Goal: Information Seeking & Learning: Learn about a topic

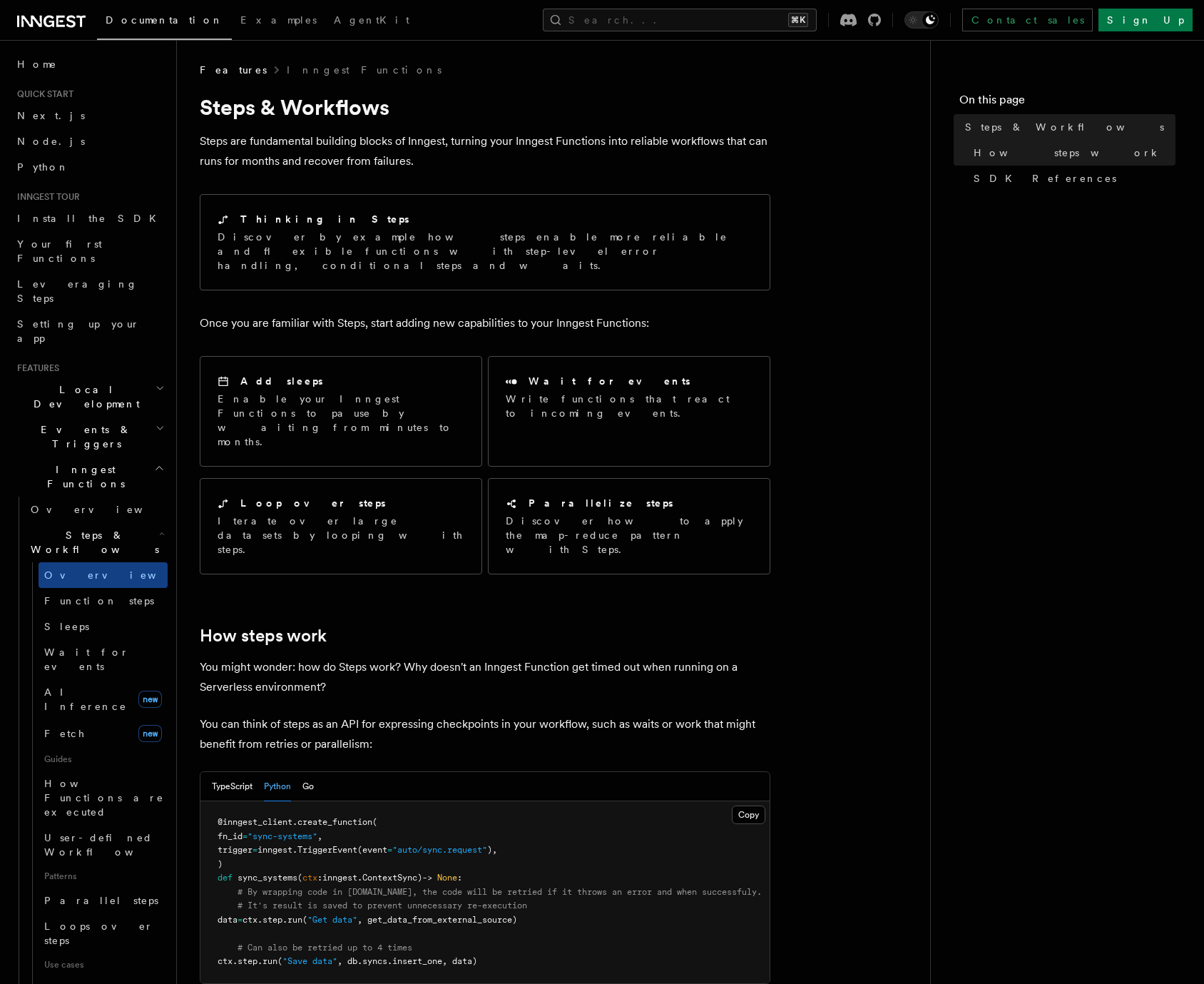
click at [105, 457] on h2 "Inngest Functions" at bounding box center [89, 476] width 156 height 40
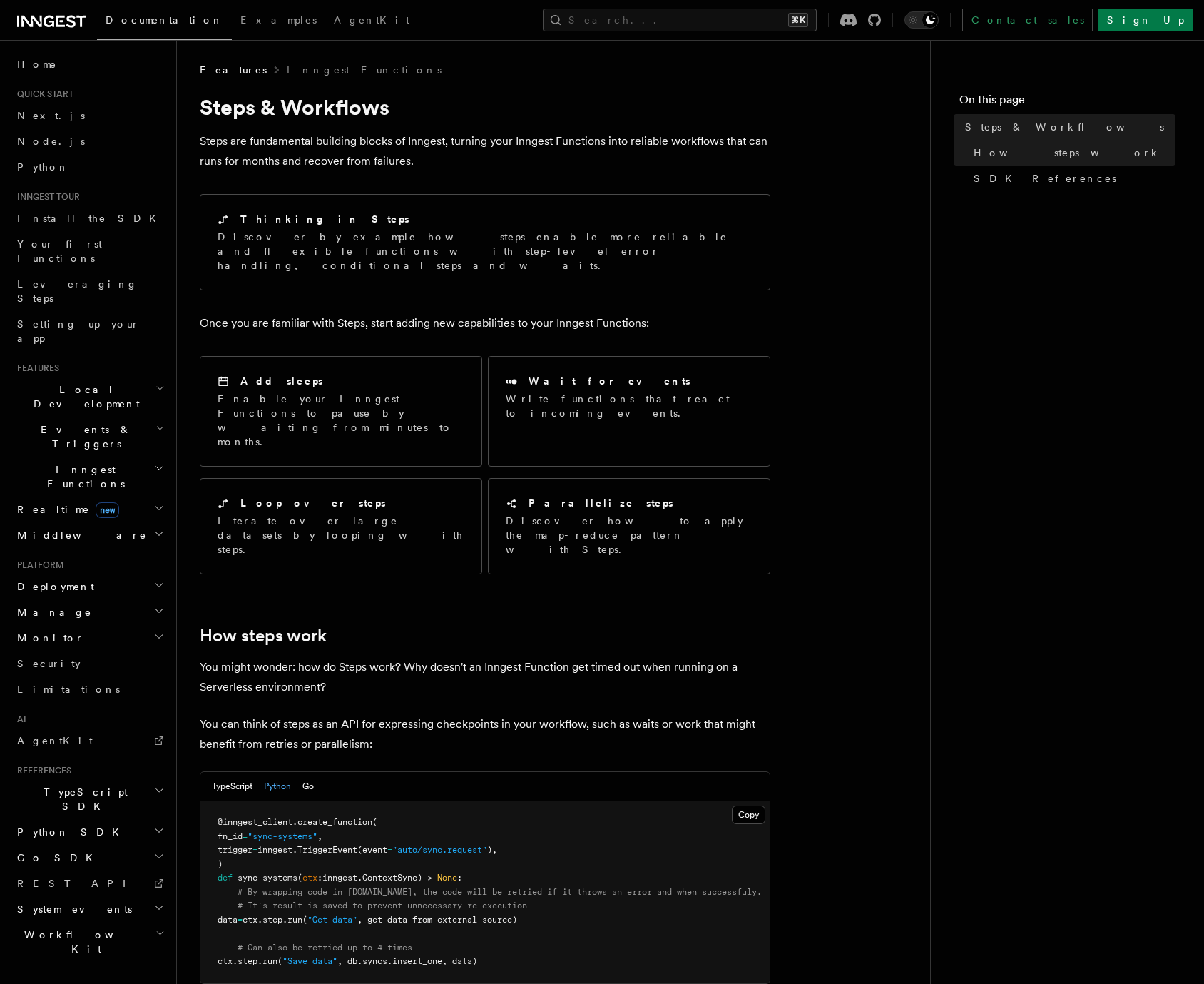
click at [89, 383] on span "Local Development" at bounding box center [83, 396] width 144 height 28
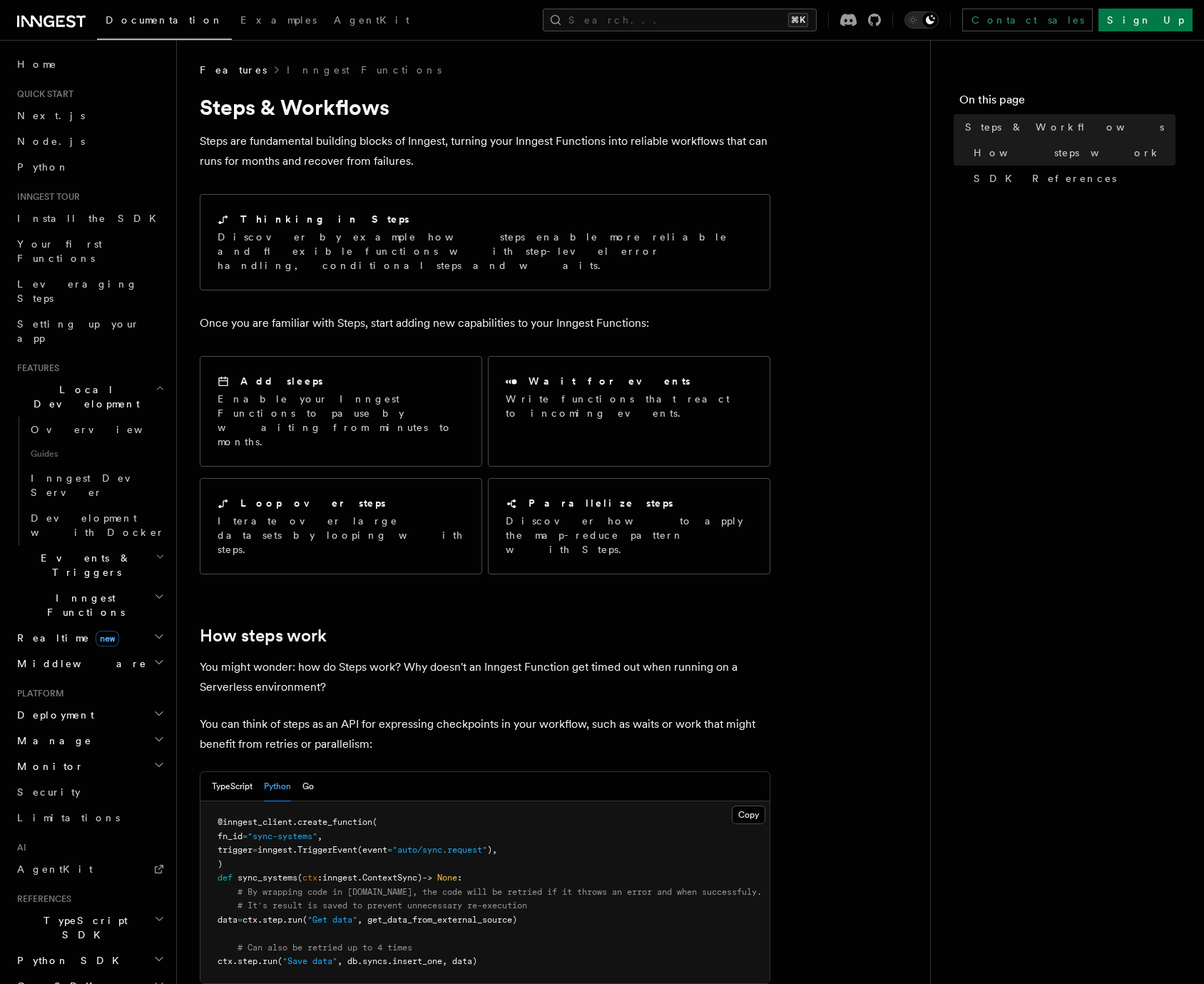
click at [89, 383] on span "Local Development" at bounding box center [83, 396] width 144 height 28
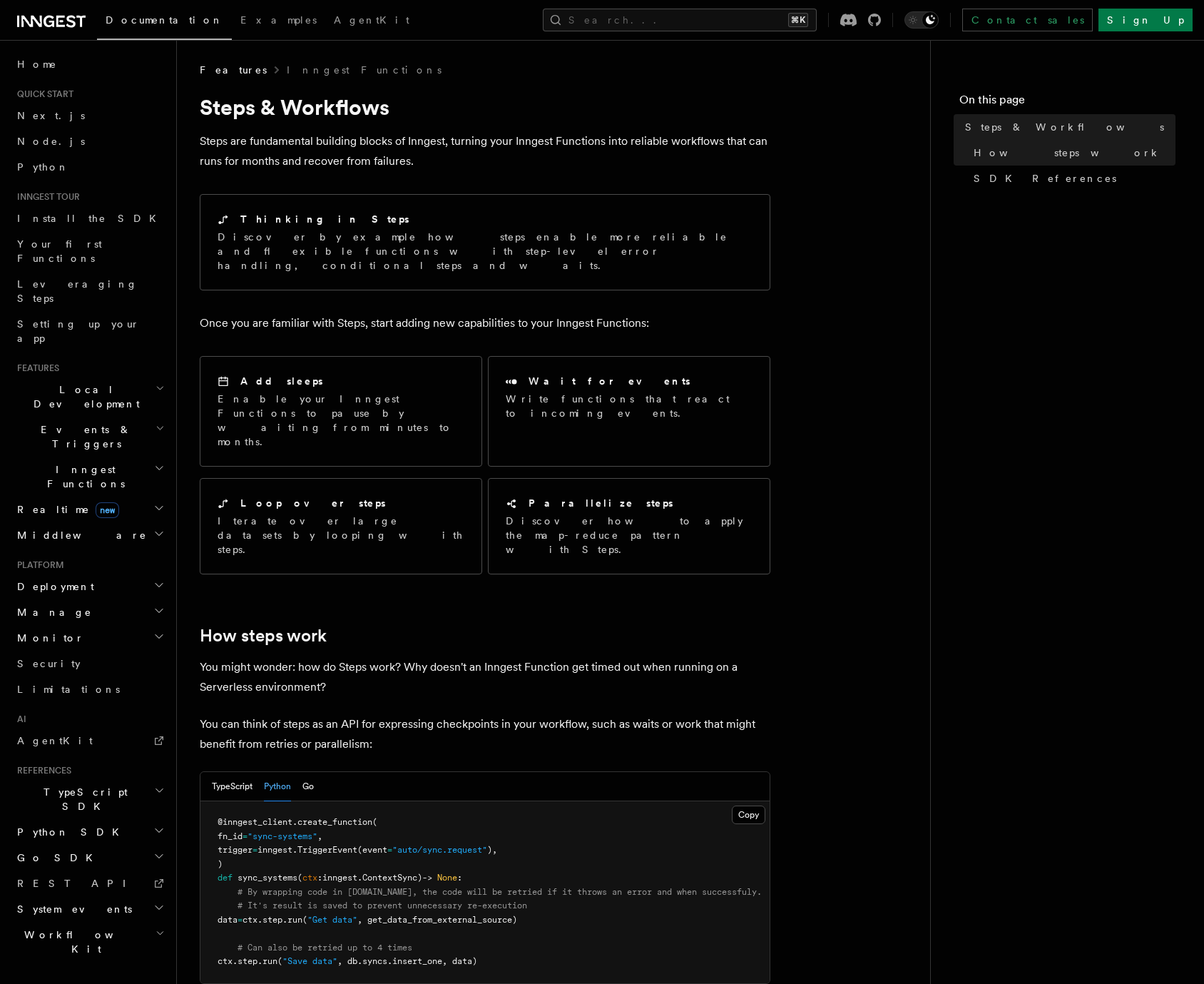
click at [62, 574] on h2 "Deployment" at bounding box center [89, 587] width 156 height 26
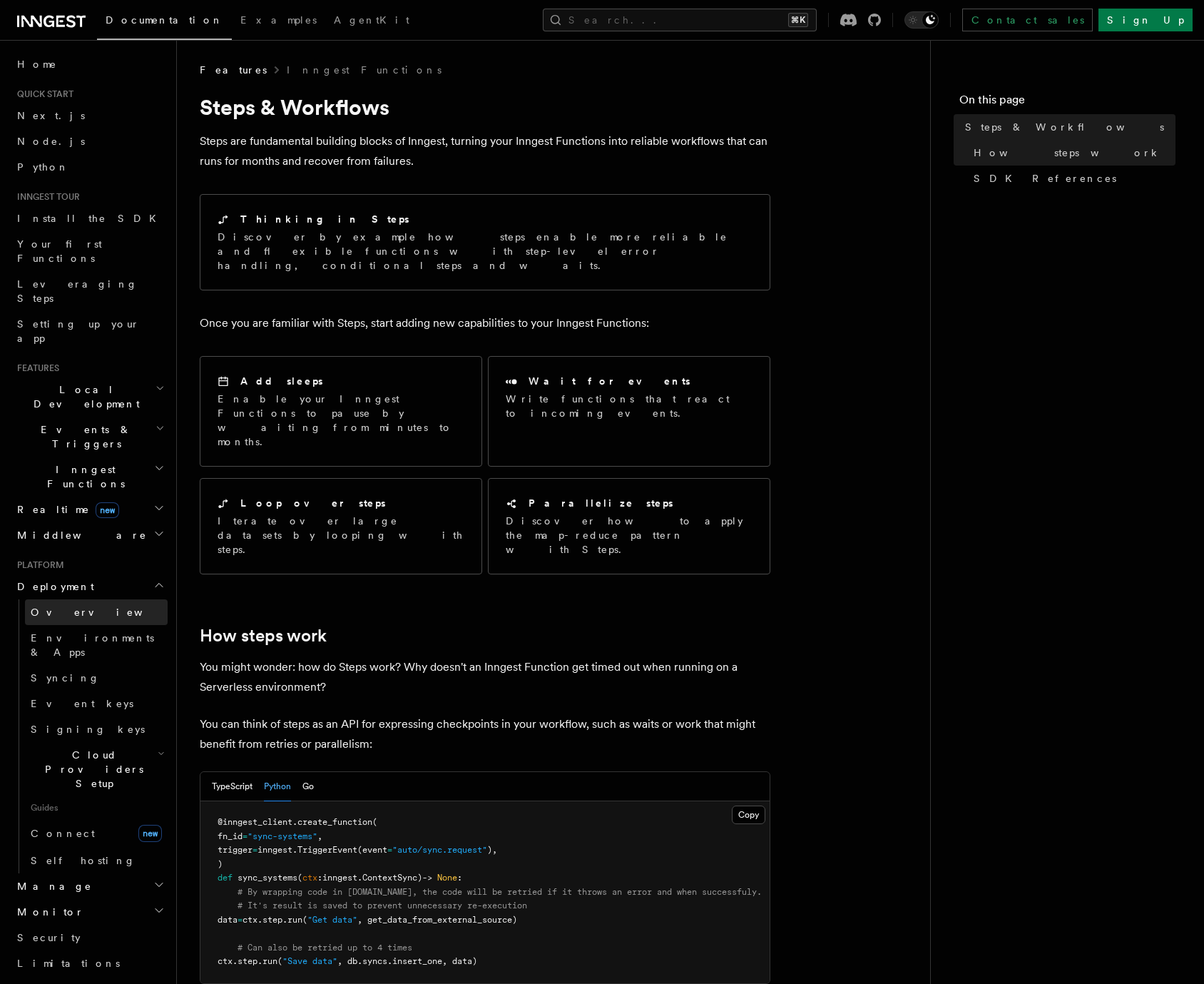
click at [58, 606] on span "Overview" at bounding box center [104, 612] width 147 height 11
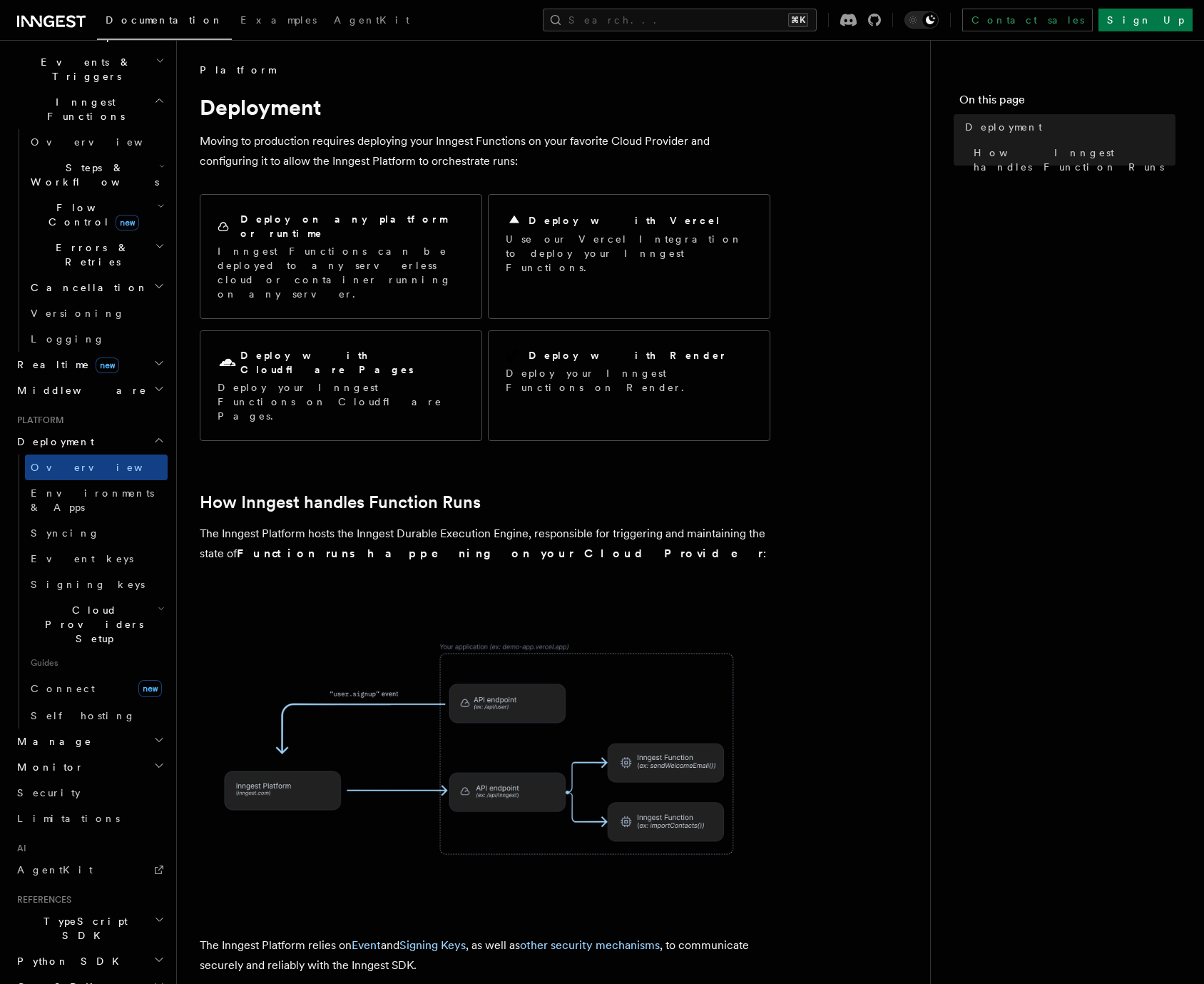
scroll to position [389, 0]
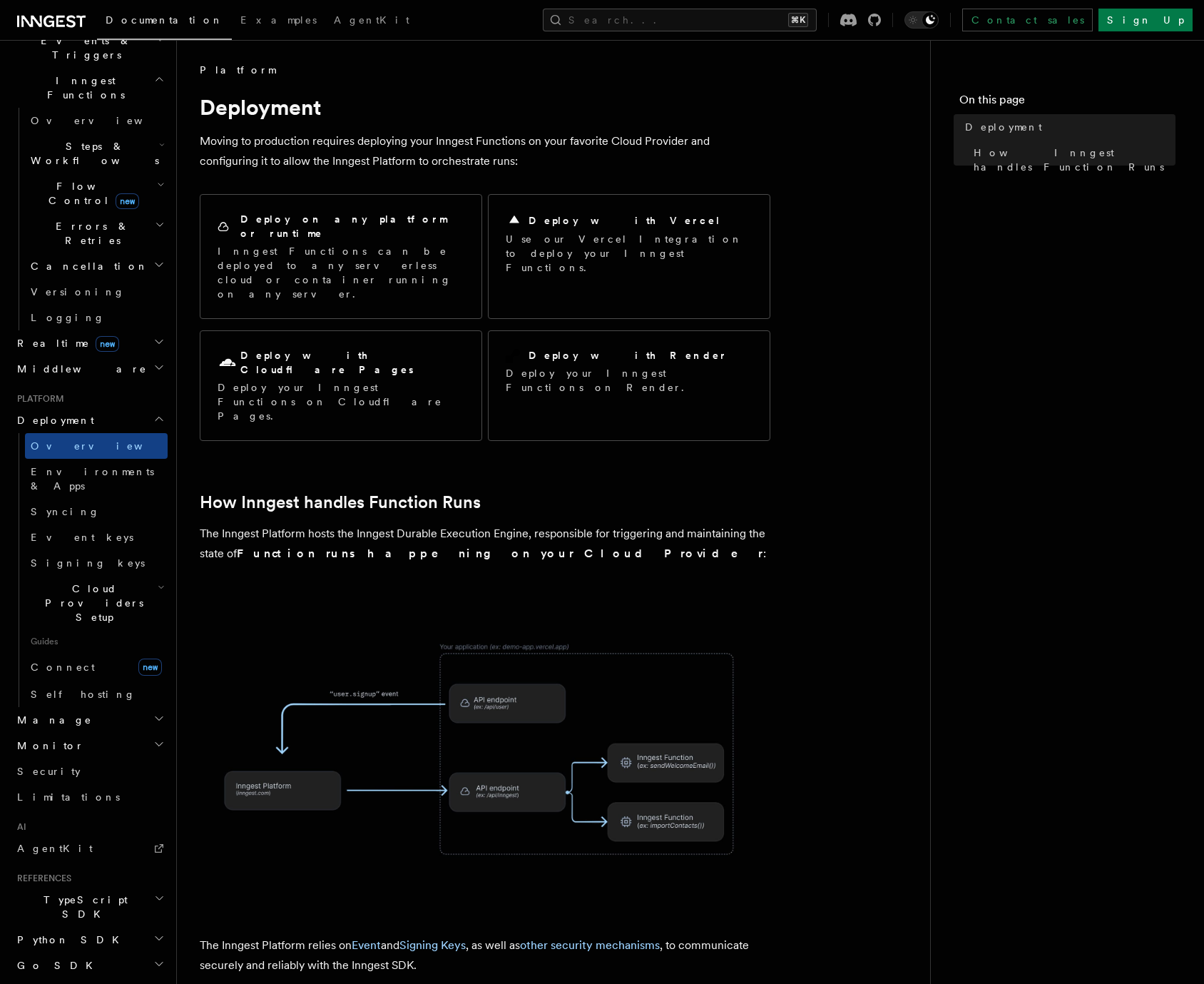
click at [78, 707] on h2 "Manage" at bounding box center [89, 720] width 156 height 26
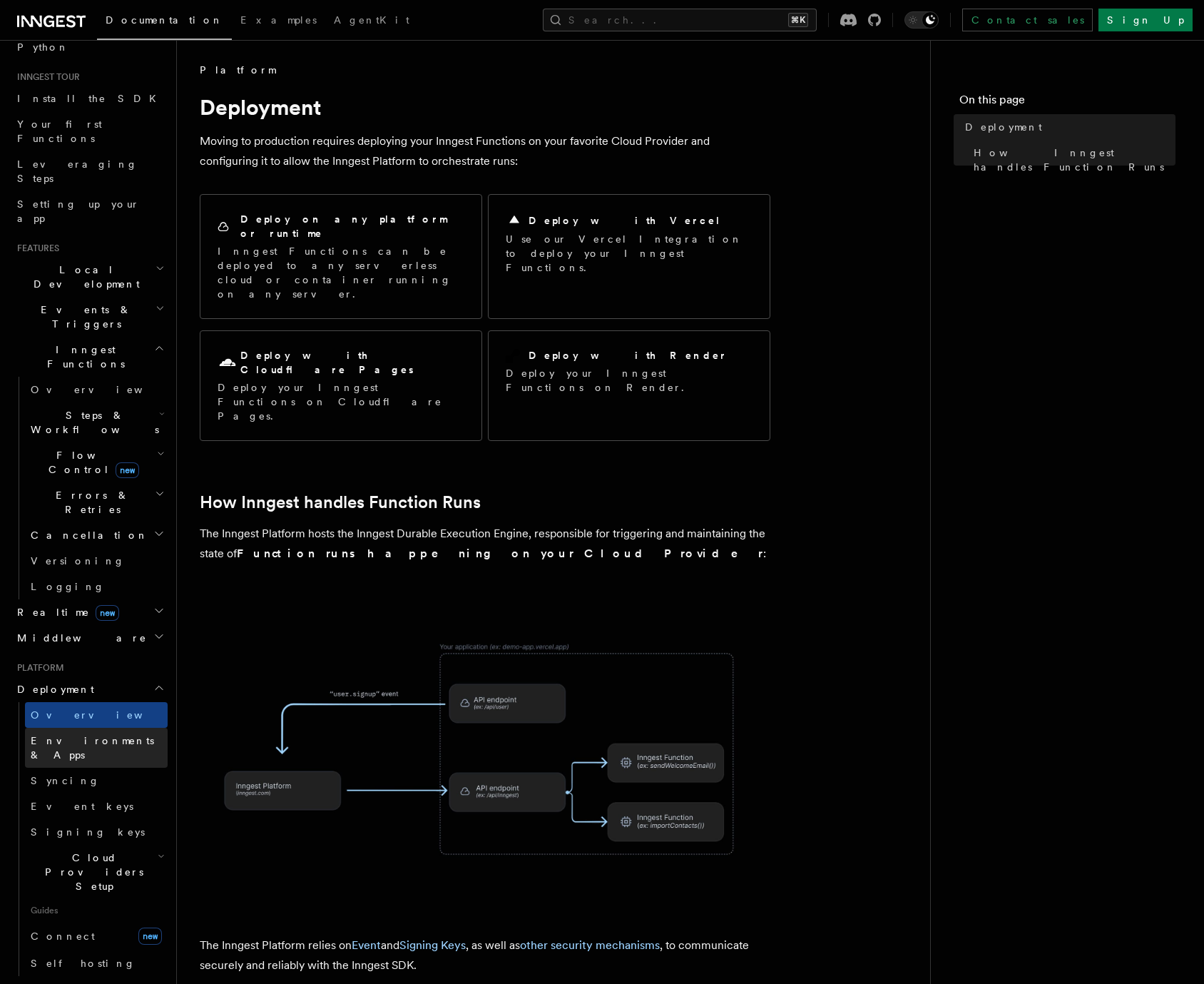
scroll to position [116, 0]
click at [95, 739] on span "Environments & Apps" at bounding box center [93, 752] width 124 height 26
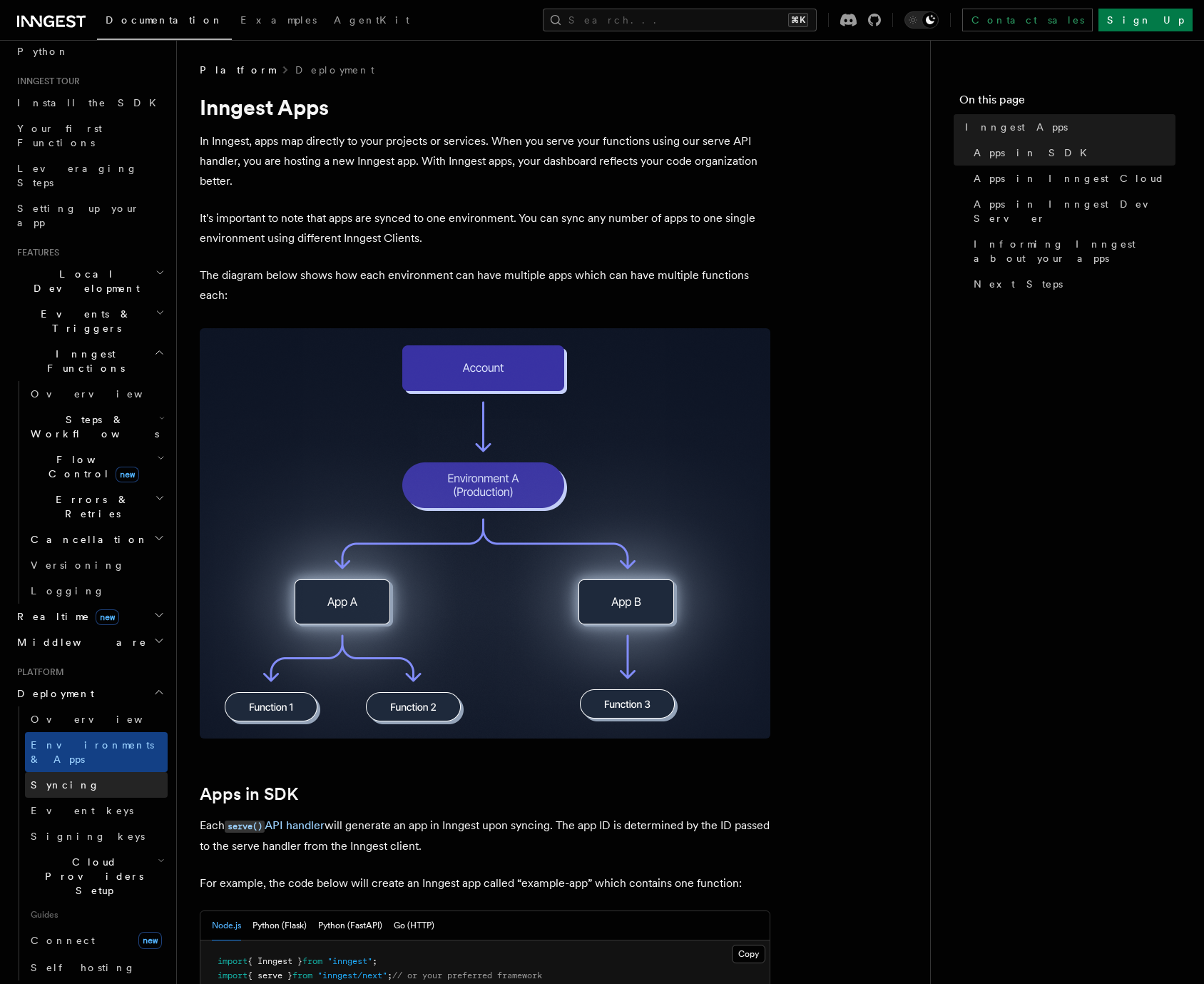
click at [88, 772] on link "Syncing" at bounding box center [96, 785] width 142 height 26
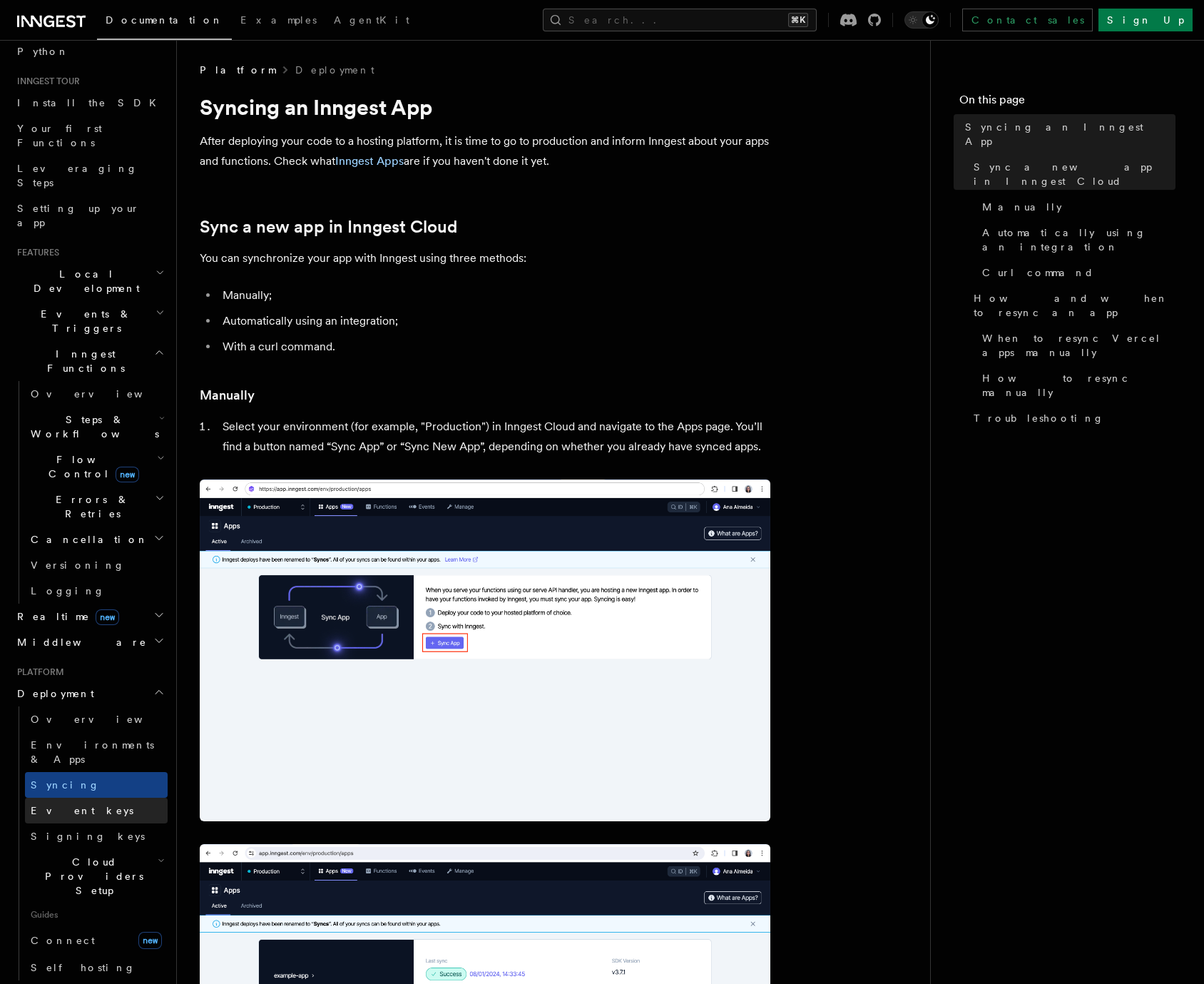
click at [86, 798] on link "Event keys" at bounding box center [96, 811] width 142 height 26
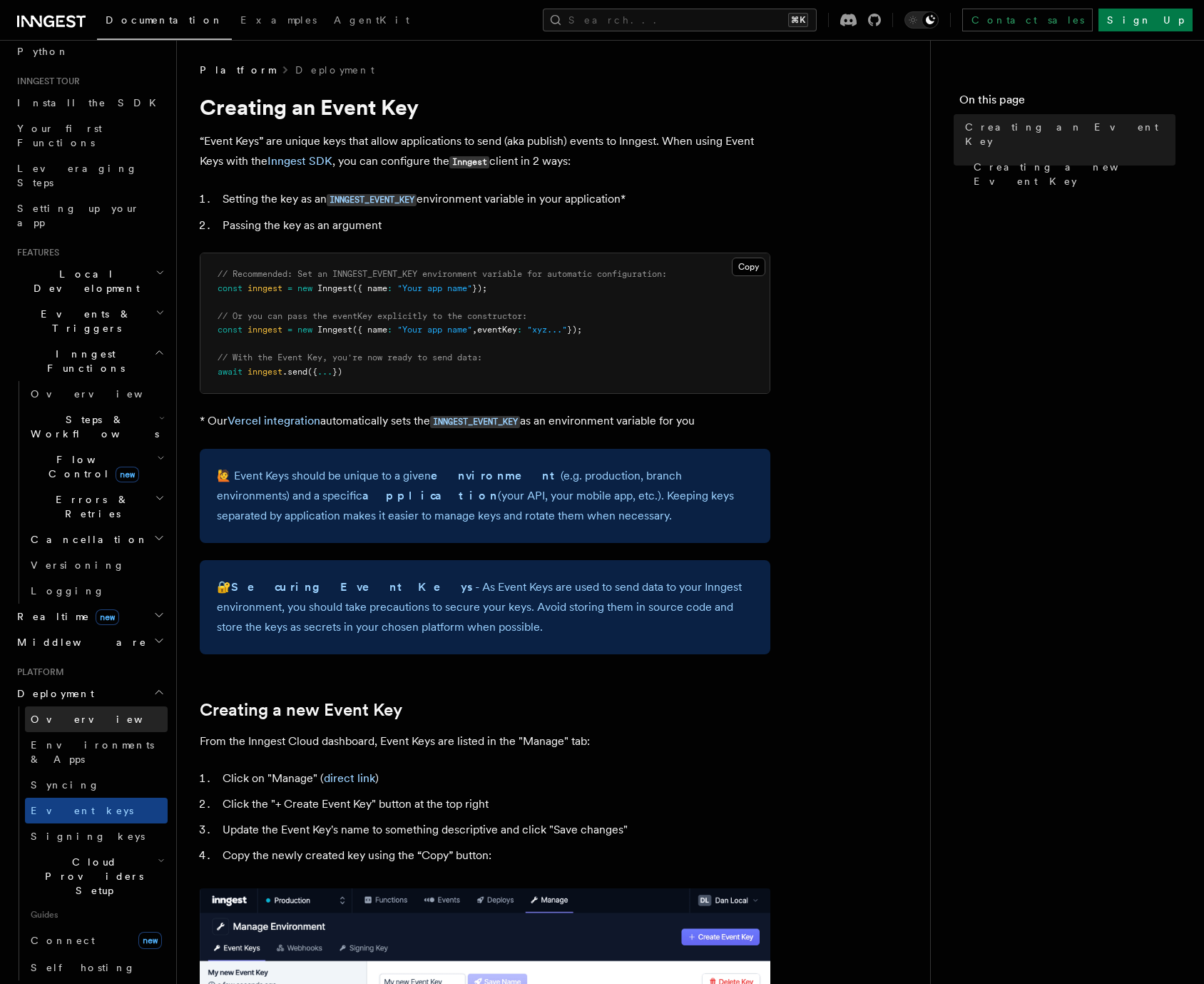
click at [81, 706] on link "Overview" at bounding box center [96, 719] width 142 height 26
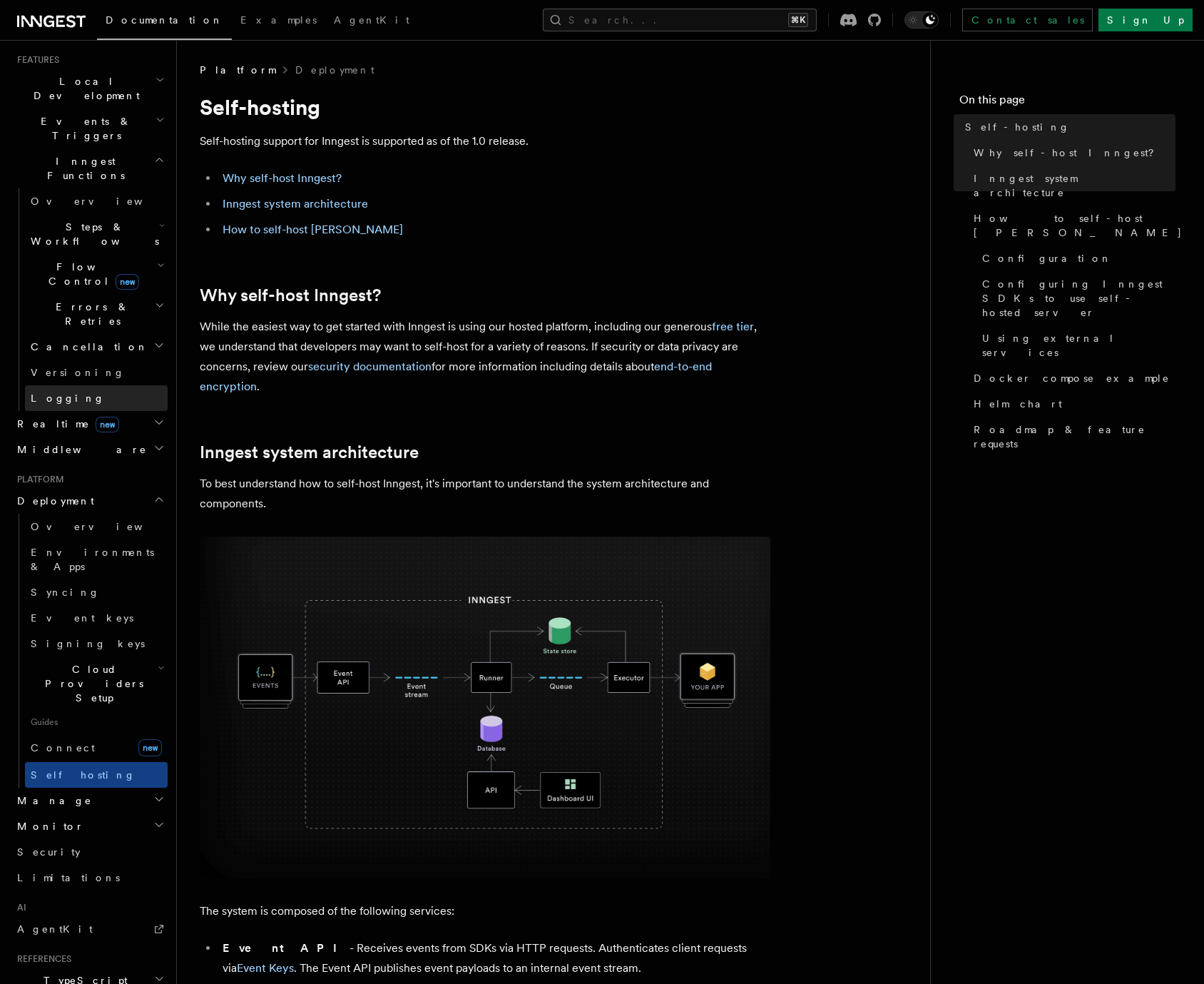
scroll to position [389, 0]
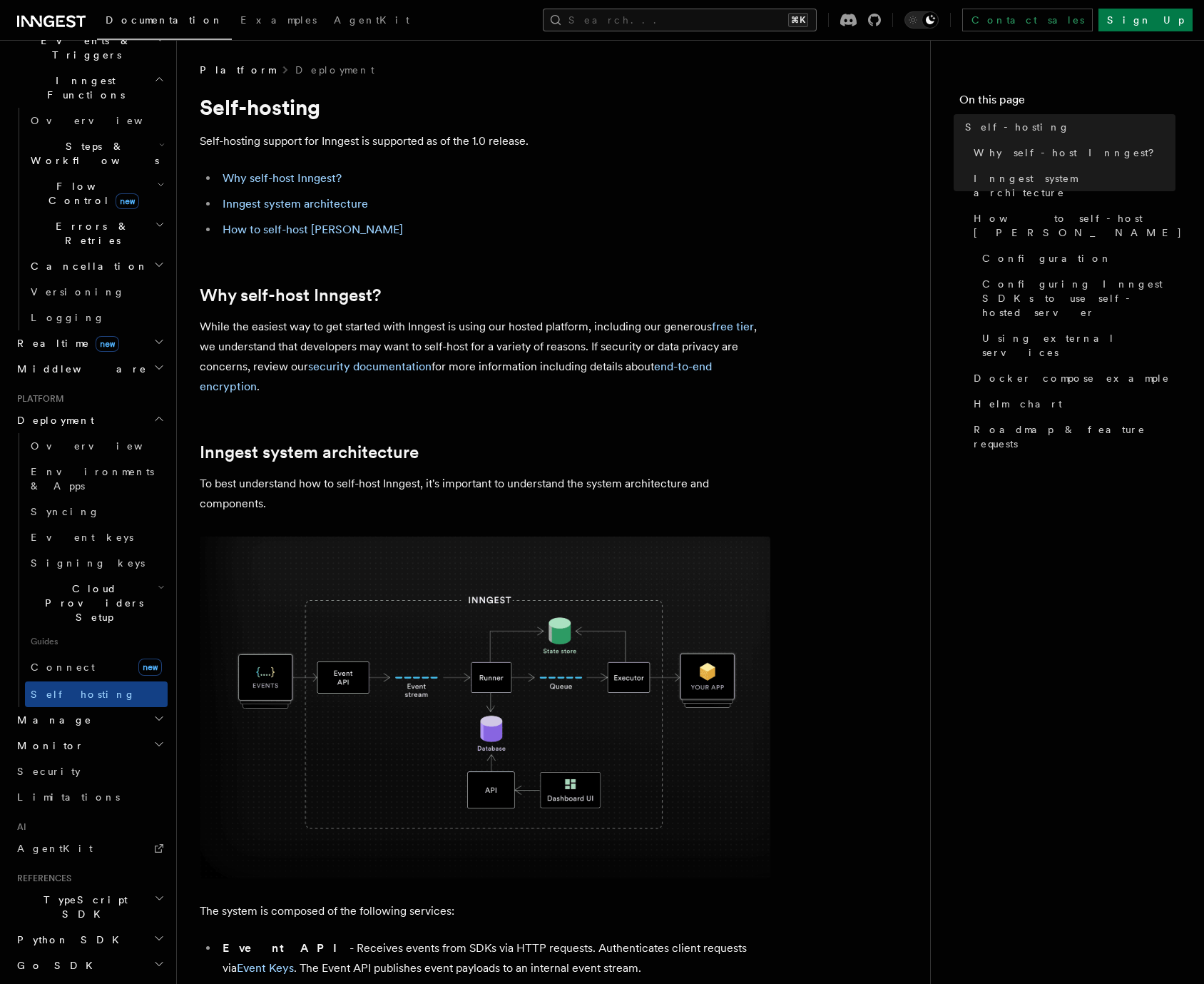
click at [705, 9] on button "Search... ⌘K" at bounding box center [679, 20] width 274 height 23
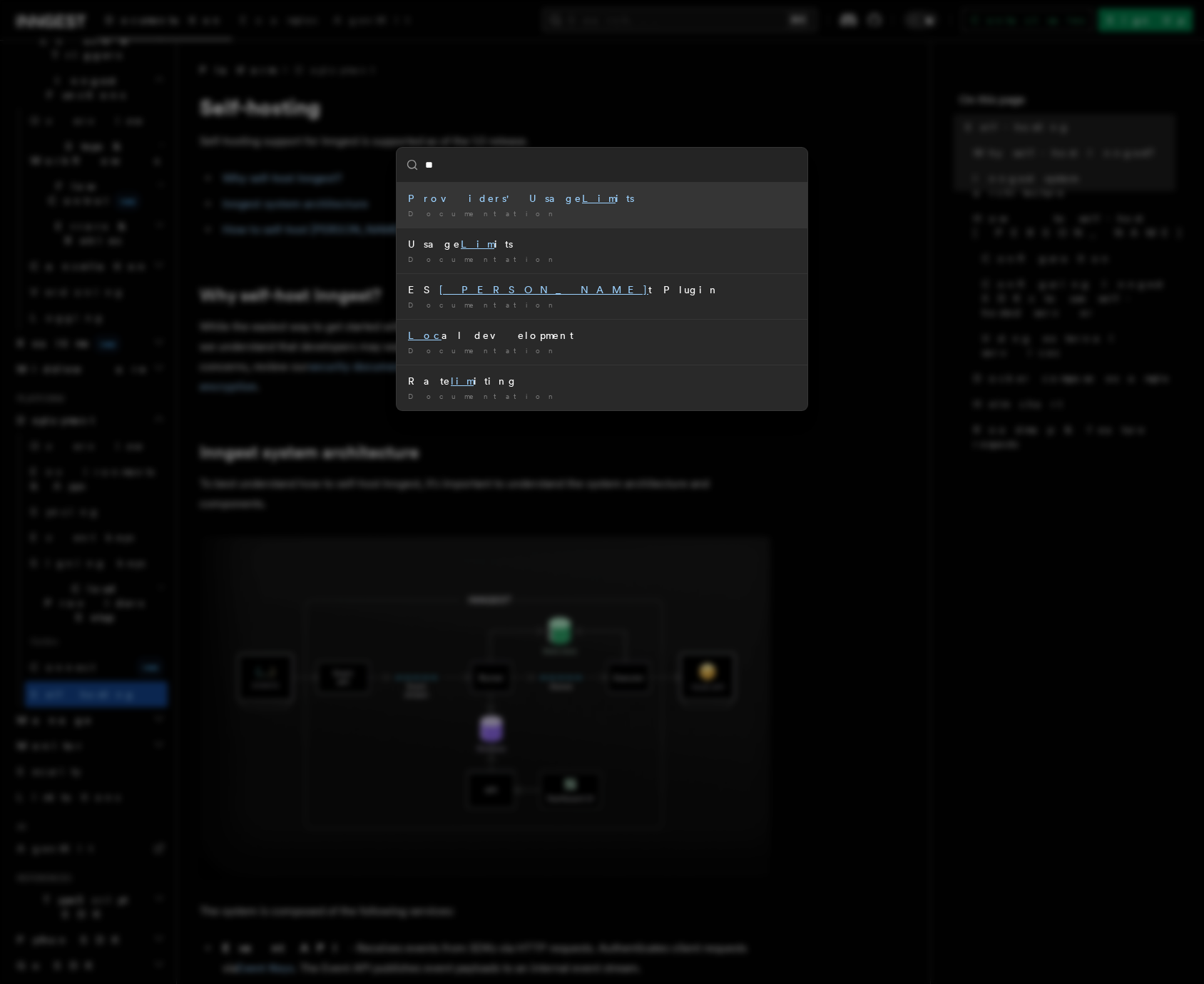
type input "*"
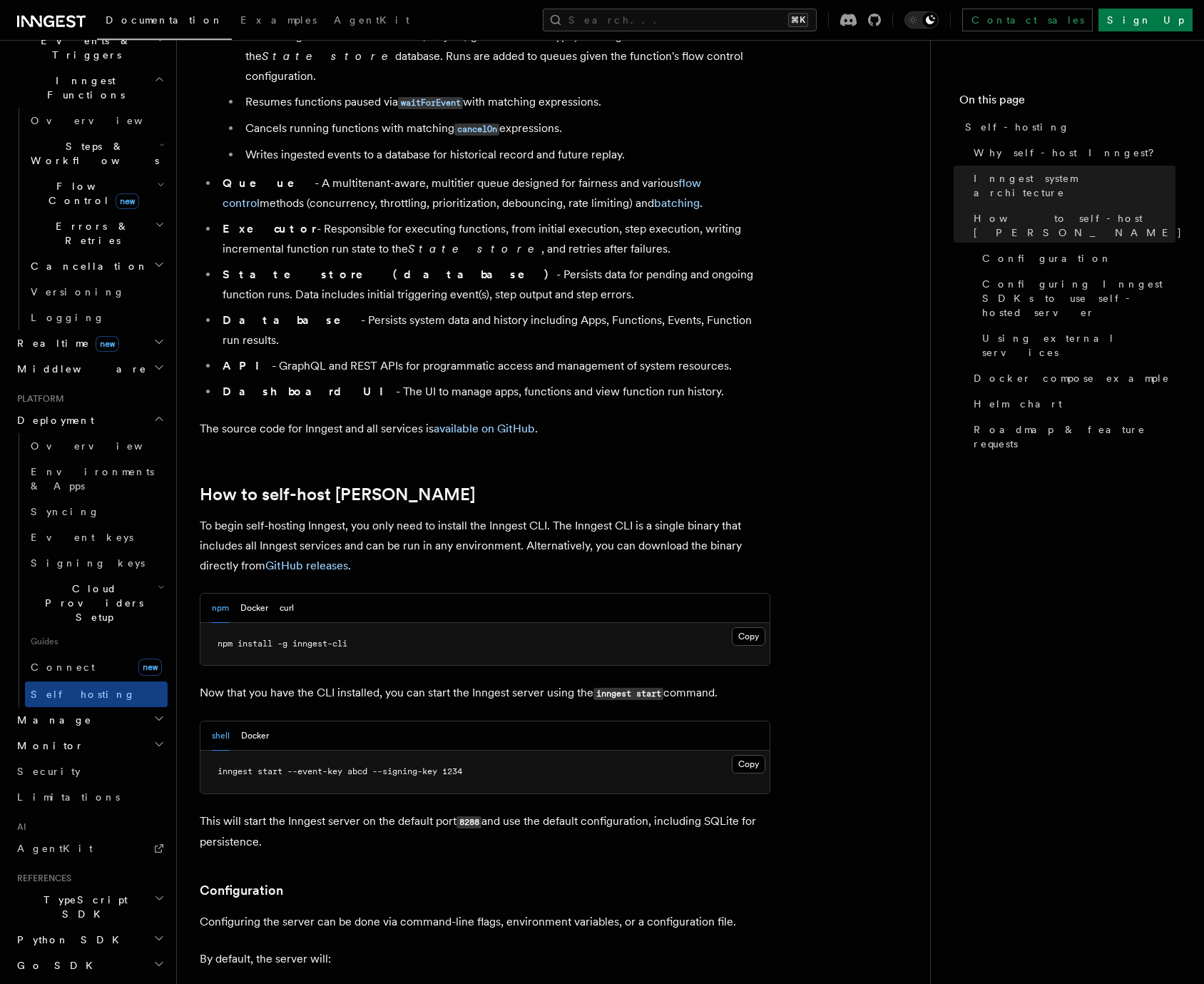
scroll to position [1014, 0]
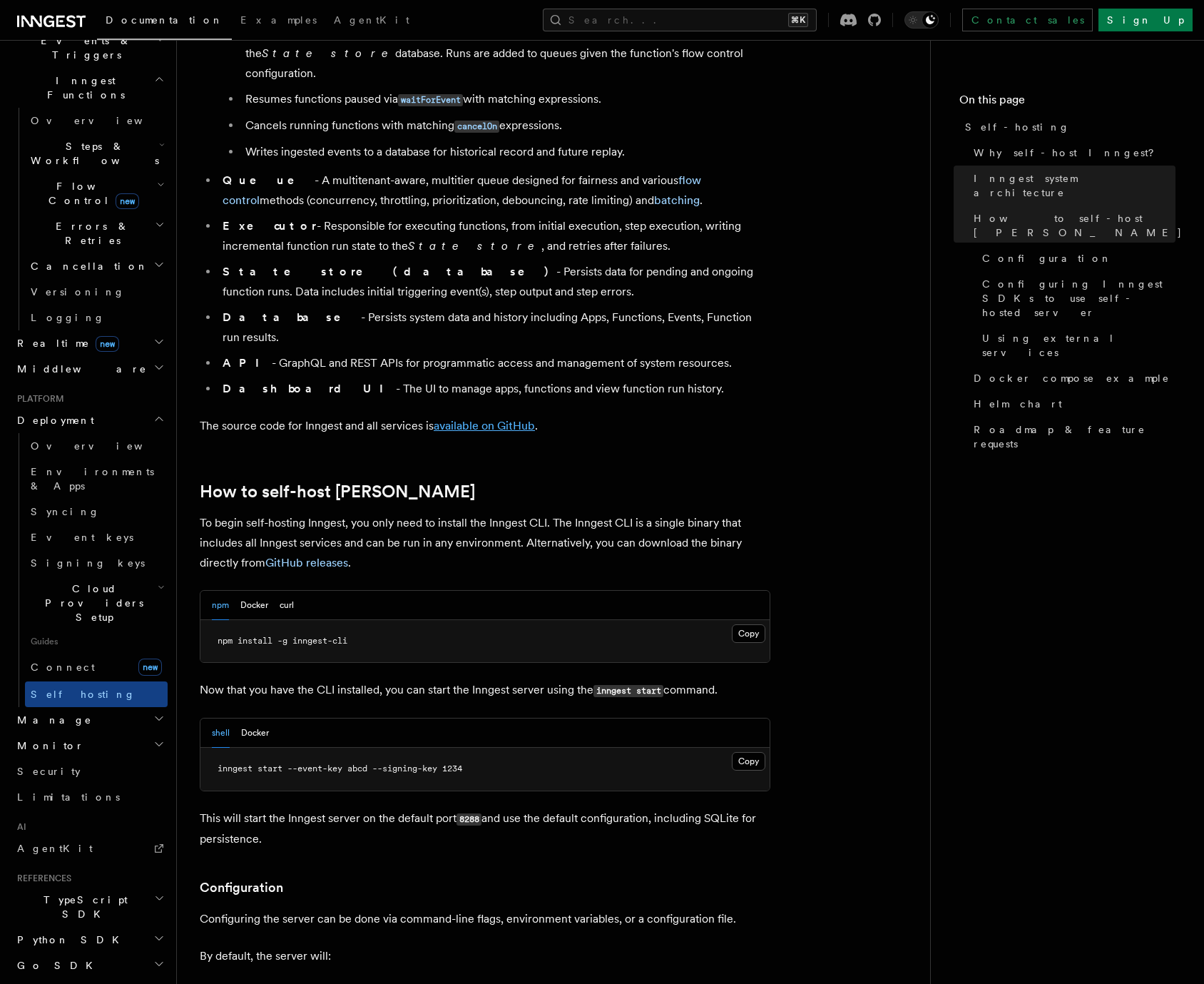
click at [482, 419] on link "available on GitHub" at bounding box center [484, 426] width 101 height 14
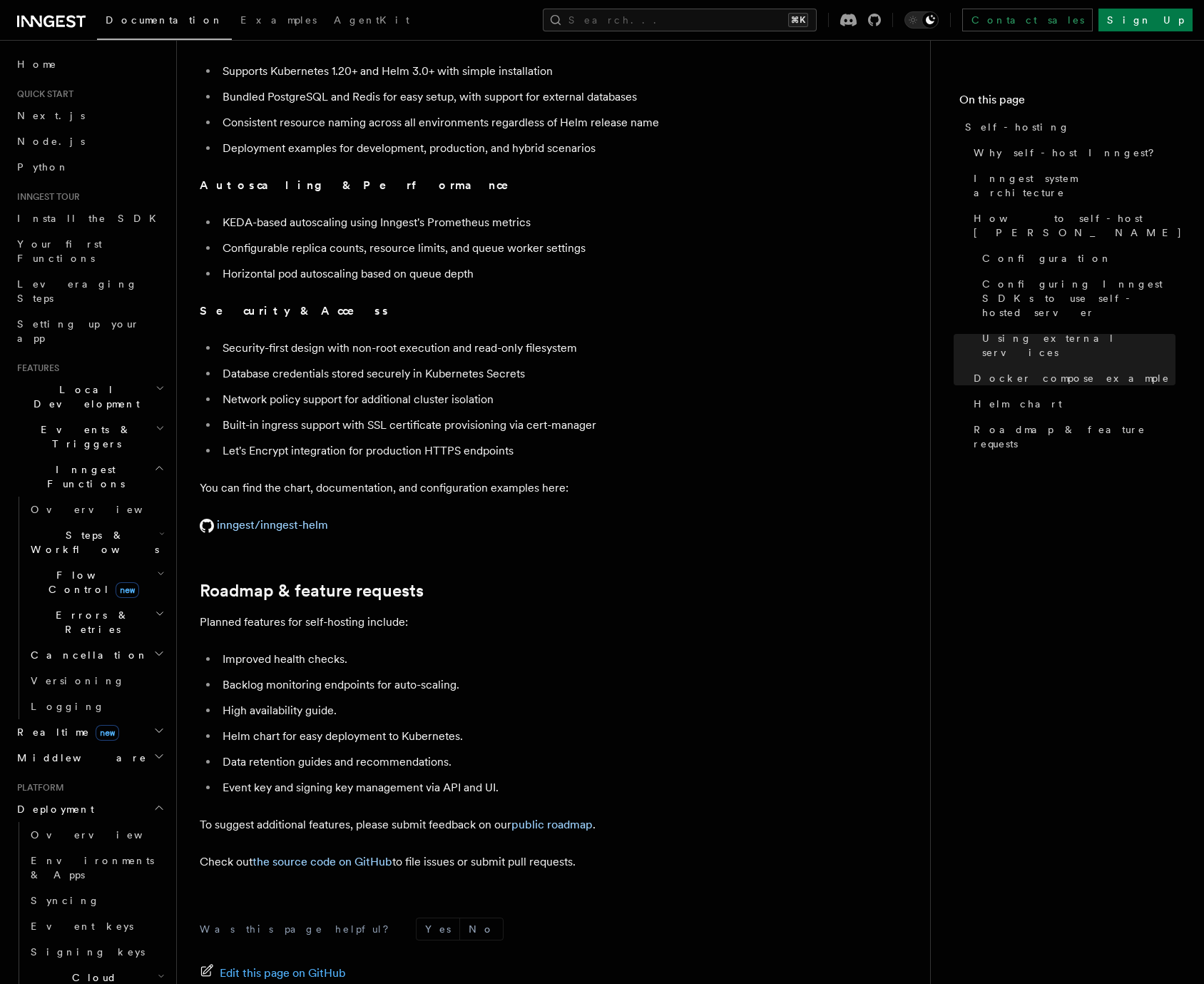
scroll to position [5001, 0]
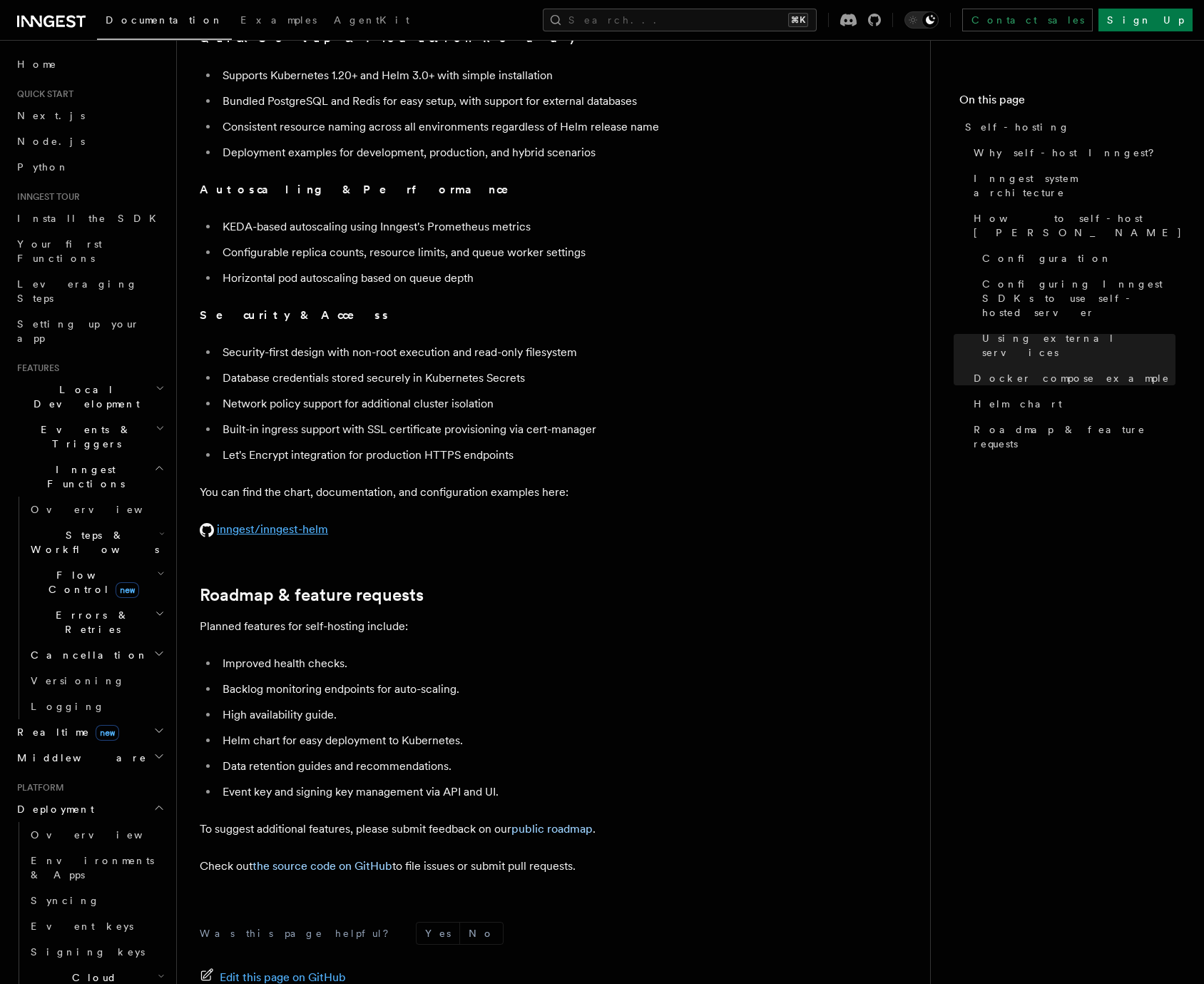
click at [255, 523] on link "inngest/inngest-helm" at bounding box center [264, 529] width 129 height 14
